Goal: Transaction & Acquisition: Purchase product/service

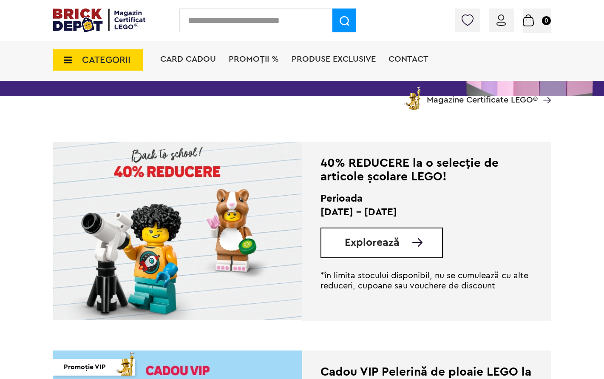
click at [413, 241] on img at bounding box center [417, 242] width 10 height 8
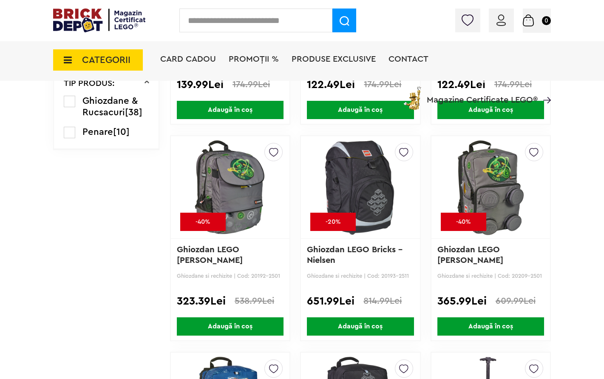
scroll to position [674, 0]
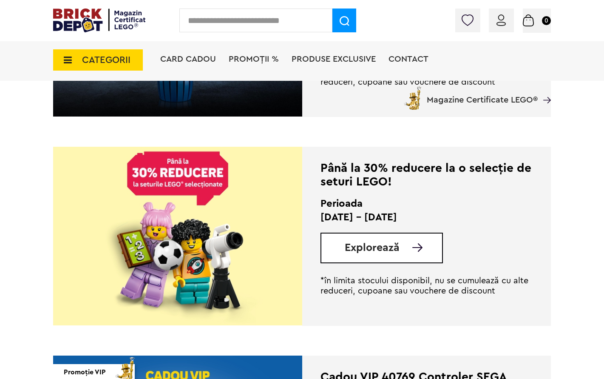
scroll to position [502, 0]
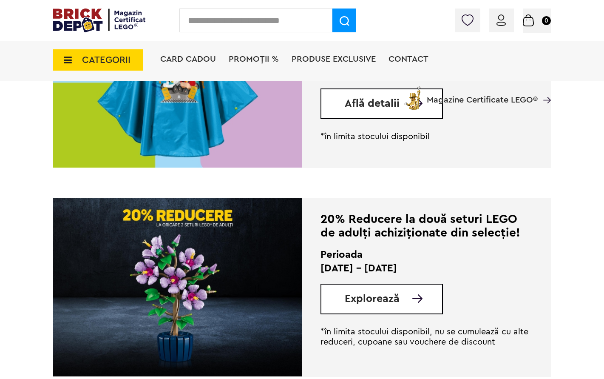
click at [410, 302] on link "Explorează" at bounding box center [393, 298] width 97 height 11
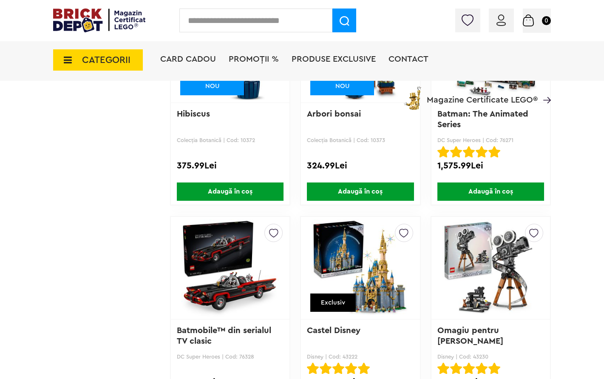
scroll to position [2813, 0]
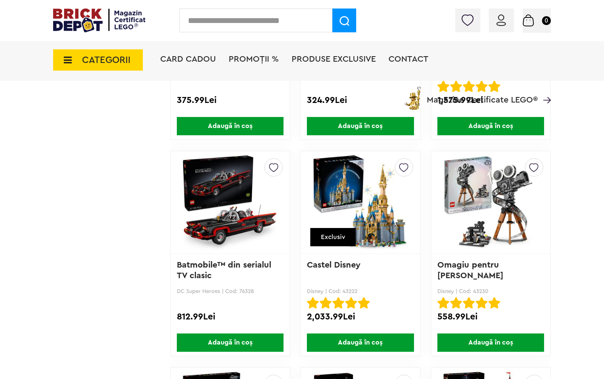
click at [223, 334] on span "Adaugă în coș" at bounding box center [230, 342] width 107 height 18
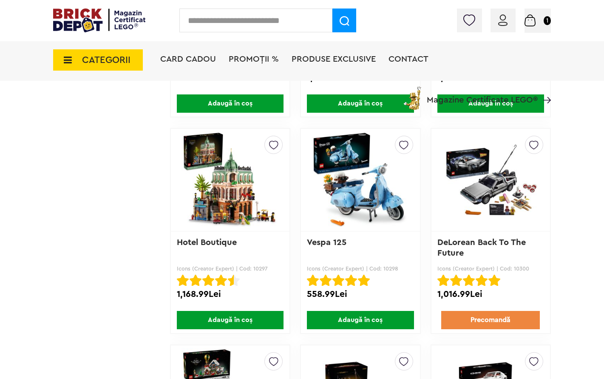
scroll to position [4136, 0]
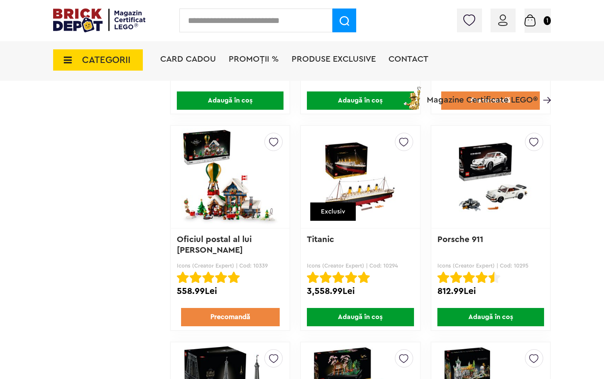
click at [488, 316] on span "Adaugă în coș" at bounding box center [490, 317] width 107 height 18
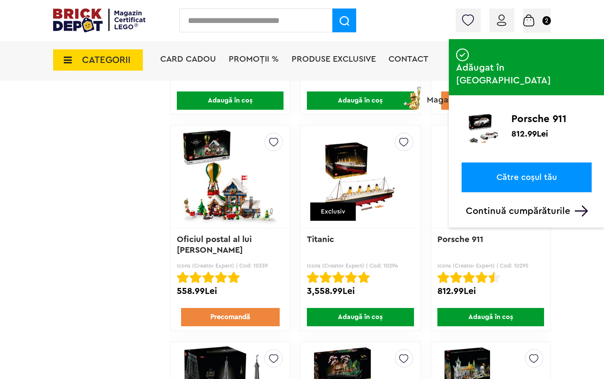
click at [532, 27] on div "Coș 2" at bounding box center [537, 20] width 28 height 24
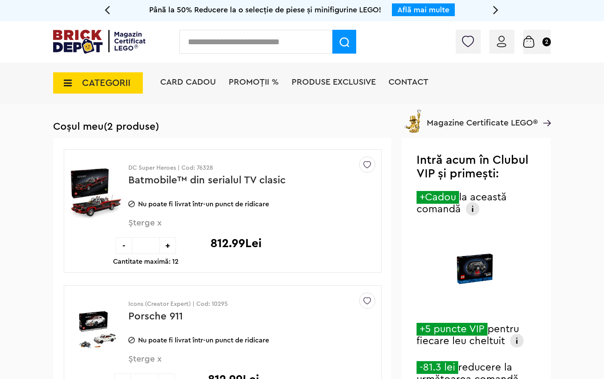
click at [148, 214] on div "DC Super Heroes | Cod: 76328 Batmobile™ din serialul TV clasic Nu poate fi livr…" at bounding box center [248, 193] width 240 height 87
click at [148, 223] on span "Șterge x" at bounding box center [237, 227] width 219 height 18
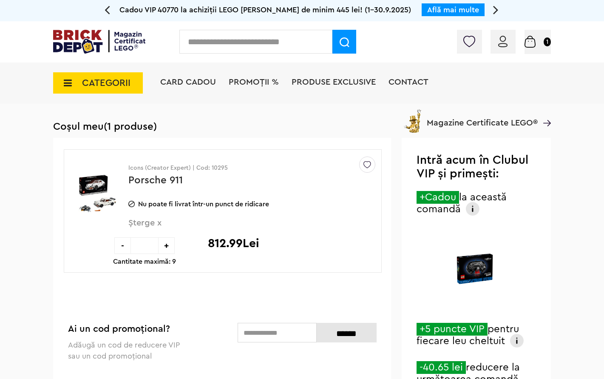
click at [504, 42] on img at bounding box center [502, 41] width 9 height 11
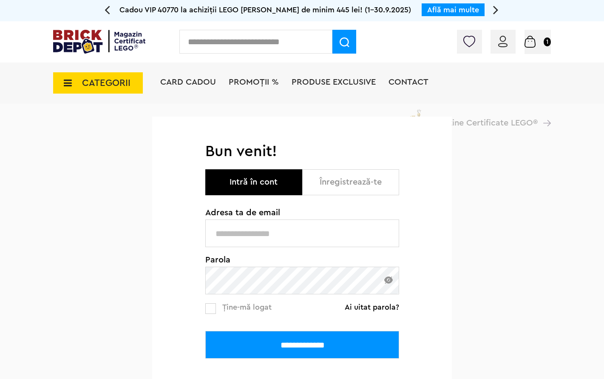
click at [277, 238] on input "text" at bounding box center [302, 233] width 194 height 28
click at [303, 233] on input "text" at bounding box center [302, 233] width 194 height 28
type input "**********"
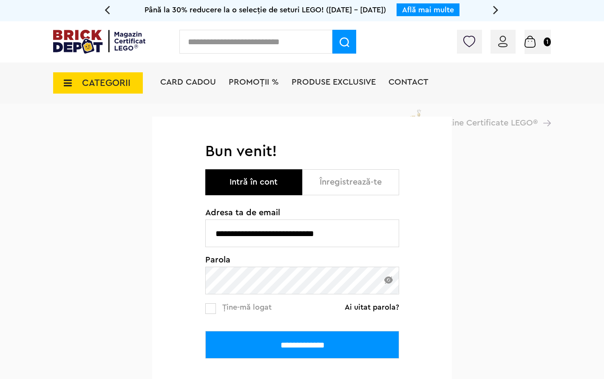
click at [282, 337] on input "**********" at bounding box center [302, 345] width 194 height 28
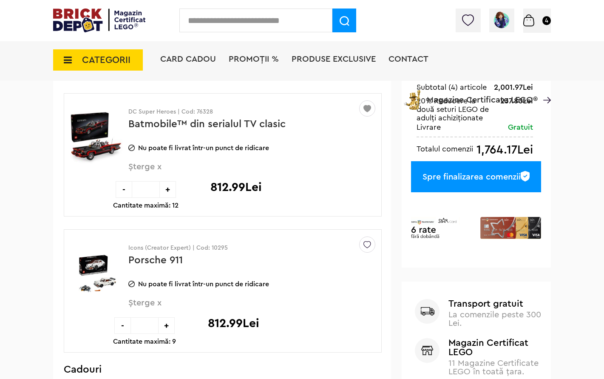
scroll to position [235, 0]
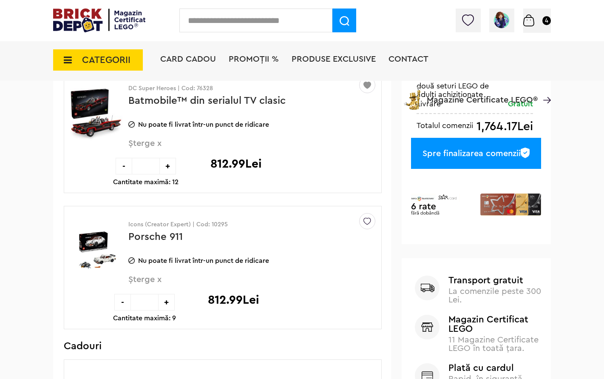
click at [122, 303] on div "-" at bounding box center [122, 302] width 17 height 17
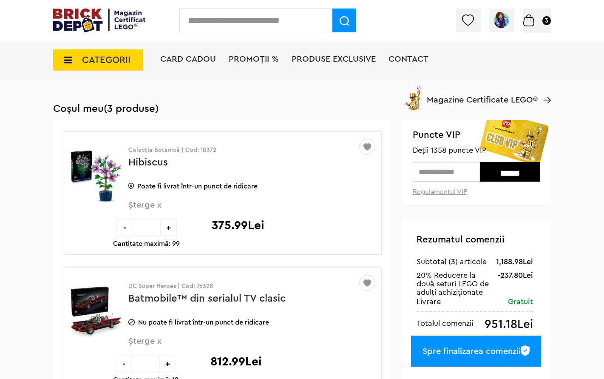
scroll to position [38, 0]
